Goal: Task Accomplishment & Management: Complete application form

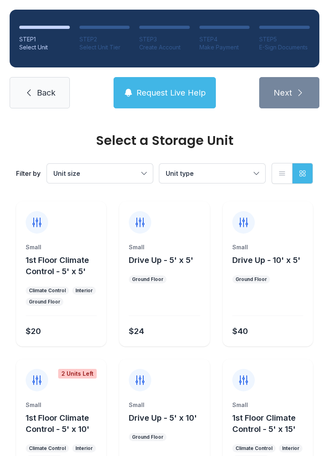
click at [145, 177] on button "Unit size" at bounding box center [100, 173] width 106 height 19
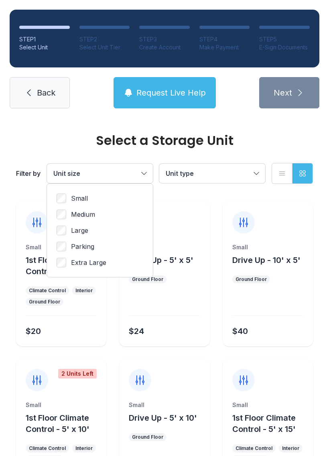
click at [89, 194] on label "Small" at bounding box center [100, 198] width 87 height 10
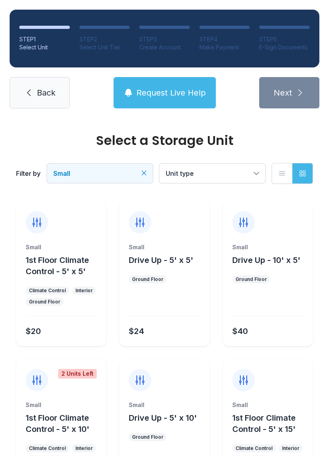
click at [258, 173] on button "Unit type" at bounding box center [212, 173] width 106 height 19
click at [204, 222] on span "Drive Up" at bounding box center [196, 224] width 27 height 10
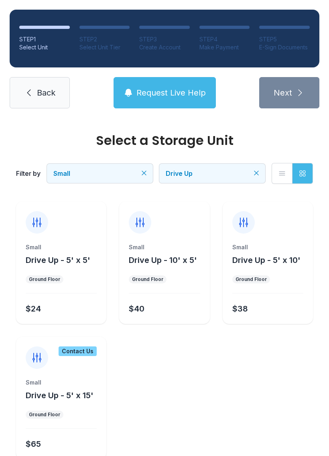
click at [304, 96] on icon "submit" at bounding box center [300, 93] width 10 height 10
click at [48, 94] on span "Back" at bounding box center [46, 92] width 18 height 11
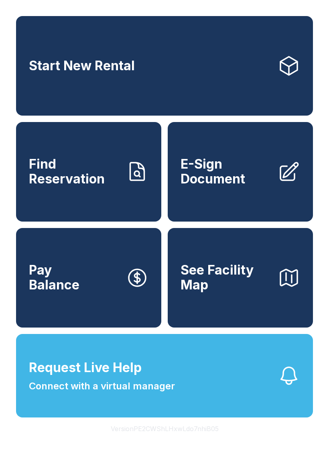
click at [221, 74] on link "Start New Rental" at bounding box center [164, 66] width 297 height 100
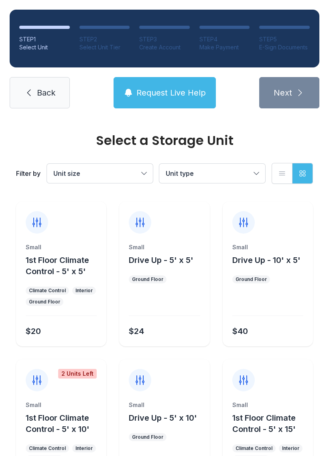
click at [72, 276] on span "1st Floor Climate Control - 5' x 5'" at bounding box center [57, 265] width 63 height 21
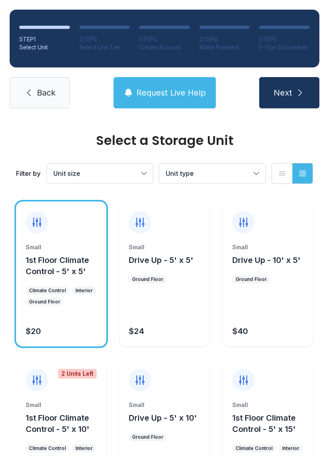
click at [257, 178] on button "Unit type" at bounding box center [212, 173] width 106 height 19
click at [201, 228] on span "Drive Up" at bounding box center [196, 224] width 27 height 10
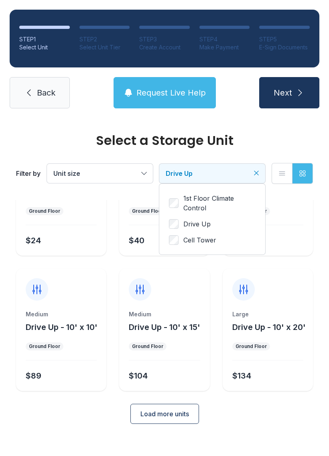
scroll to position [116, 0]
click at [289, 94] on span "Next" at bounding box center [283, 92] width 18 height 11
click at [128, 178] on button "Unit size" at bounding box center [100, 173] width 106 height 19
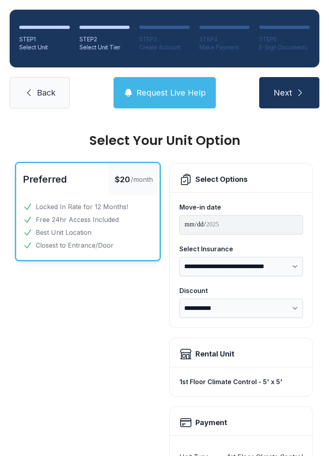
click at [284, 87] on button "Next" at bounding box center [289, 92] width 60 height 31
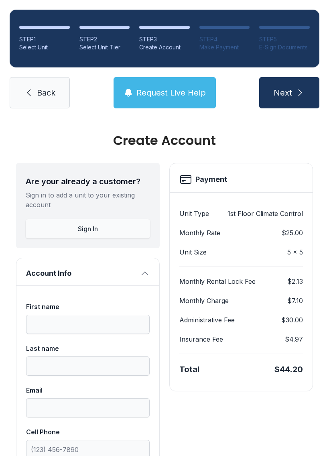
click at [31, 100] on link "Back" at bounding box center [40, 92] width 60 height 31
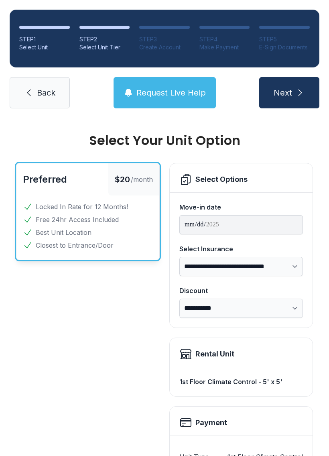
click at [31, 100] on link "Back" at bounding box center [40, 92] width 60 height 31
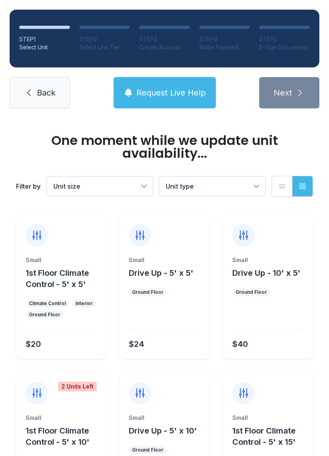
click at [134, 186] on span "Unit size" at bounding box center [95, 186] width 85 height 10
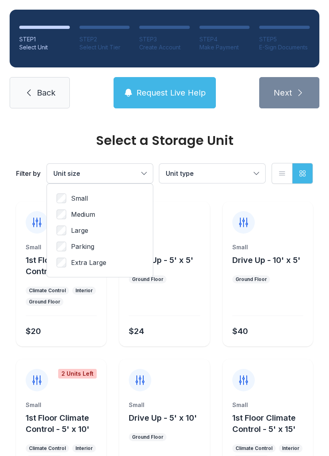
click at [77, 211] on span "Medium" at bounding box center [83, 214] width 24 height 10
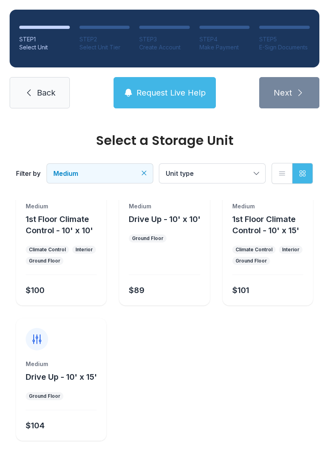
scroll to position [40, 0]
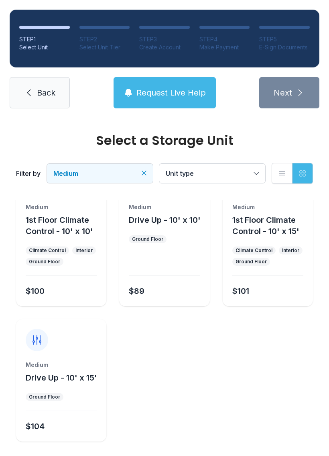
click at [140, 165] on button "Medium" at bounding box center [100, 173] width 106 height 19
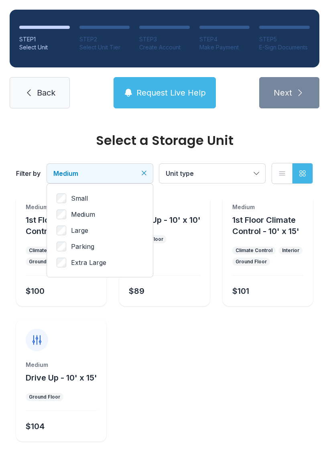
click at [75, 192] on div "Small Medium Large Parking Extra Large" at bounding box center [100, 230] width 106 height 93
click at [66, 193] on label "Small" at bounding box center [100, 198] width 87 height 10
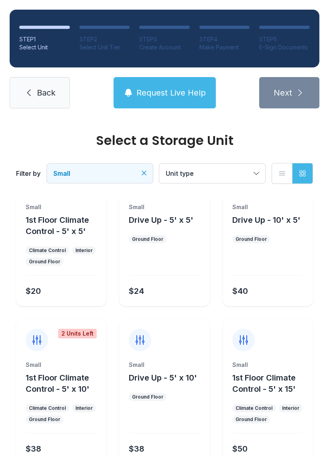
click at [174, 254] on div at bounding box center [164, 264] width 71 height 23
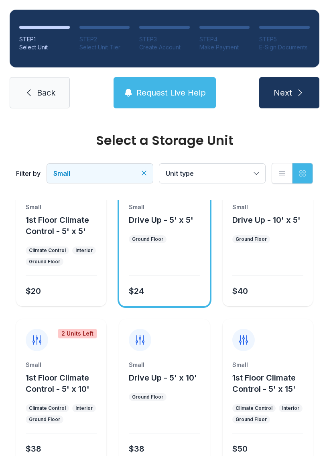
click at [290, 92] on span "Next" at bounding box center [283, 92] width 18 height 11
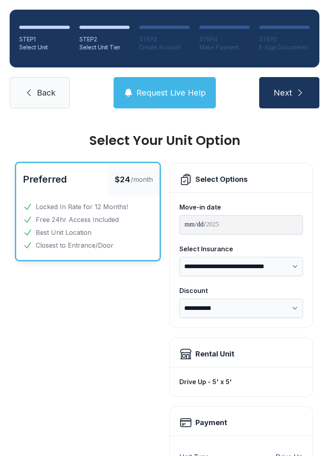
click at [212, 170] on div "Select Options" at bounding box center [241, 177] width 143 height 29
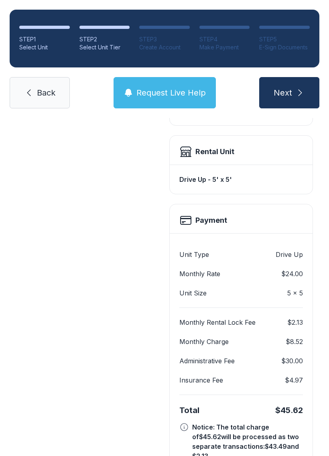
scroll to position [203, 0]
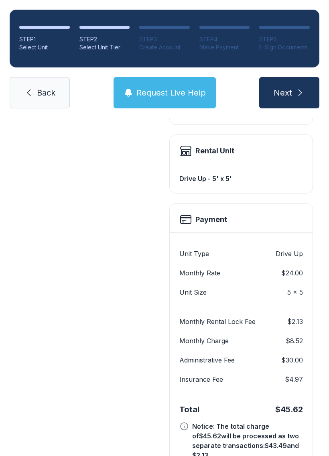
click at [49, 98] on link "Back" at bounding box center [40, 92] width 60 height 31
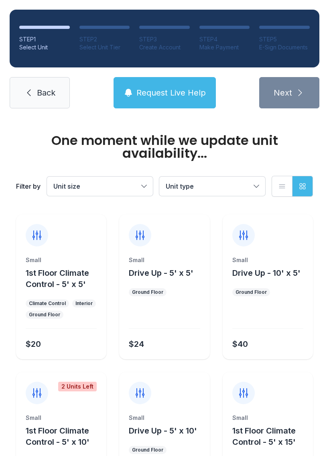
click at [53, 93] on span "Back" at bounding box center [46, 92] width 18 height 11
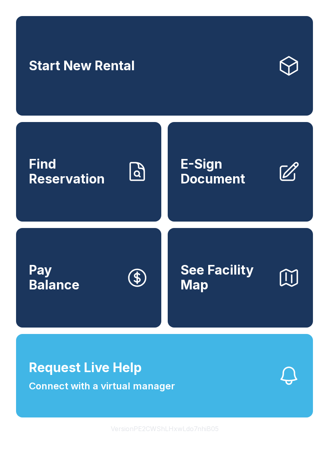
click at [258, 186] on span "E-Sign Document" at bounding box center [226, 171] width 91 height 29
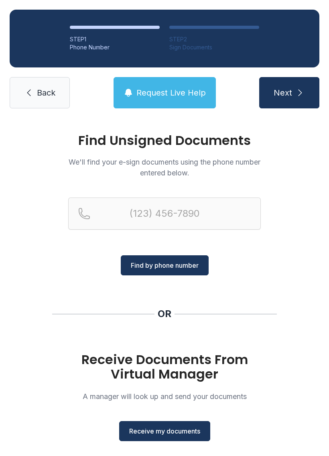
click at [184, 366] on h1 "Receive Documents From Virtual Manager" at bounding box center [164, 366] width 193 height 29
click at [162, 435] on span "Receive my documents" at bounding box center [164, 431] width 71 height 10
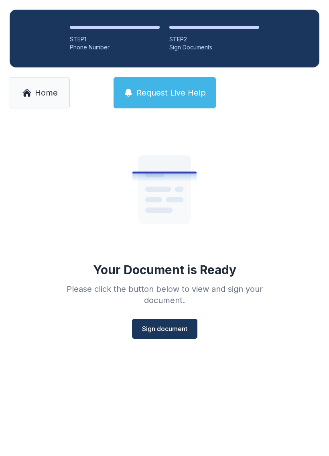
click at [171, 325] on span "Sign document" at bounding box center [164, 329] width 45 height 10
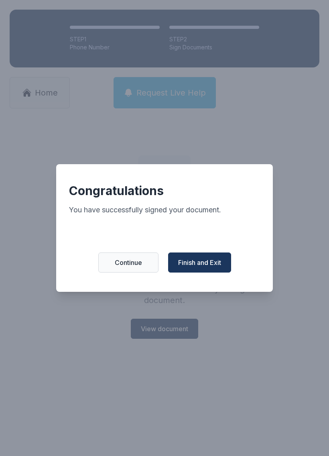
click at [212, 266] on span "Finish and Exit" at bounding box center [199, 263] width 43 height 10
